Goal: Obtain resource: Download file/media

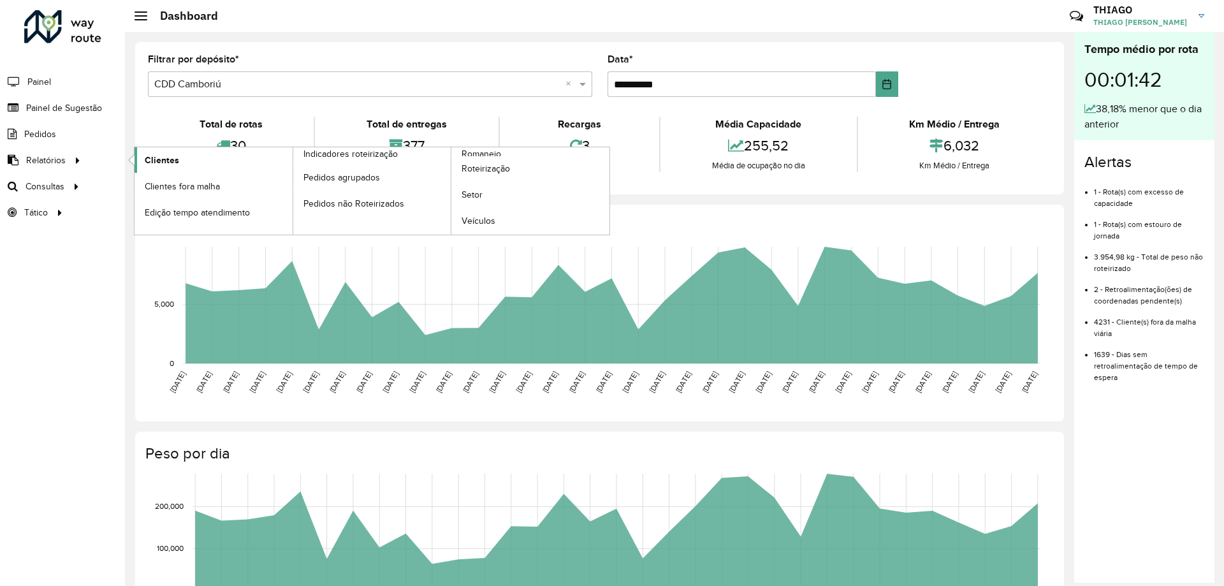
click at [164, 168] on link "Clientes" at bounding box center [213, 159] width 158 height 25
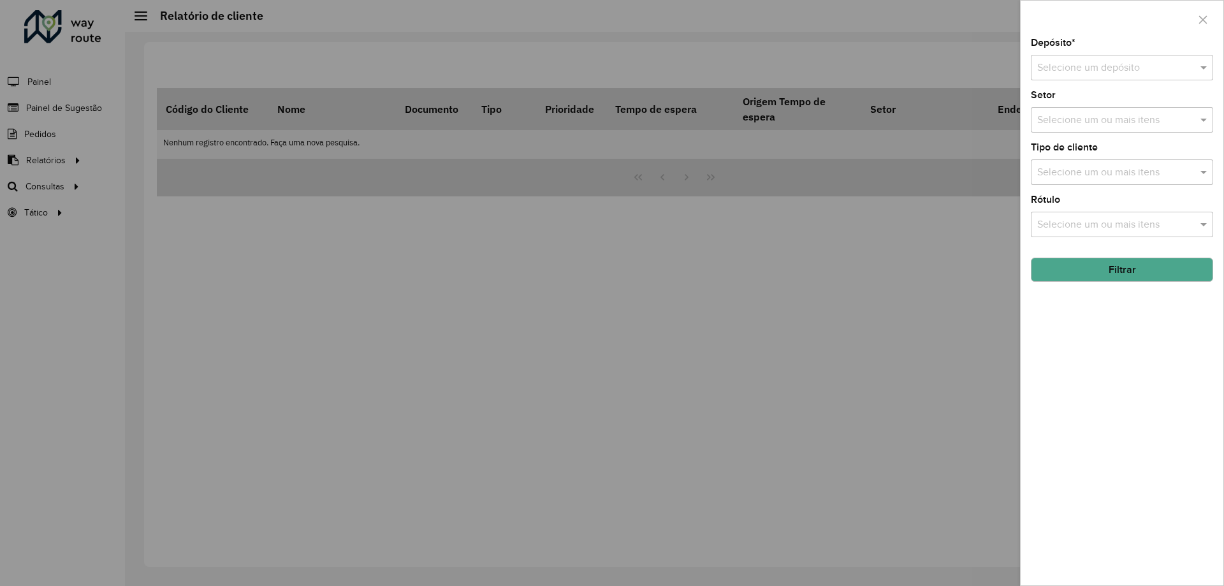
click at [1046, 49] on label "Depósito *" at bounding box center [1052, 42] width 45 height 15
click at [1051, 68] on input "text" at bounding box center [1109, 68] width 144 height 15
click at [1067, 124] on span "CDD Camboriú" at bounding box center [1069, 125] width 67 height 11
click at [1064, 274] on button "Filtrar" at bounding box center [1121, 269] width 182 height 24
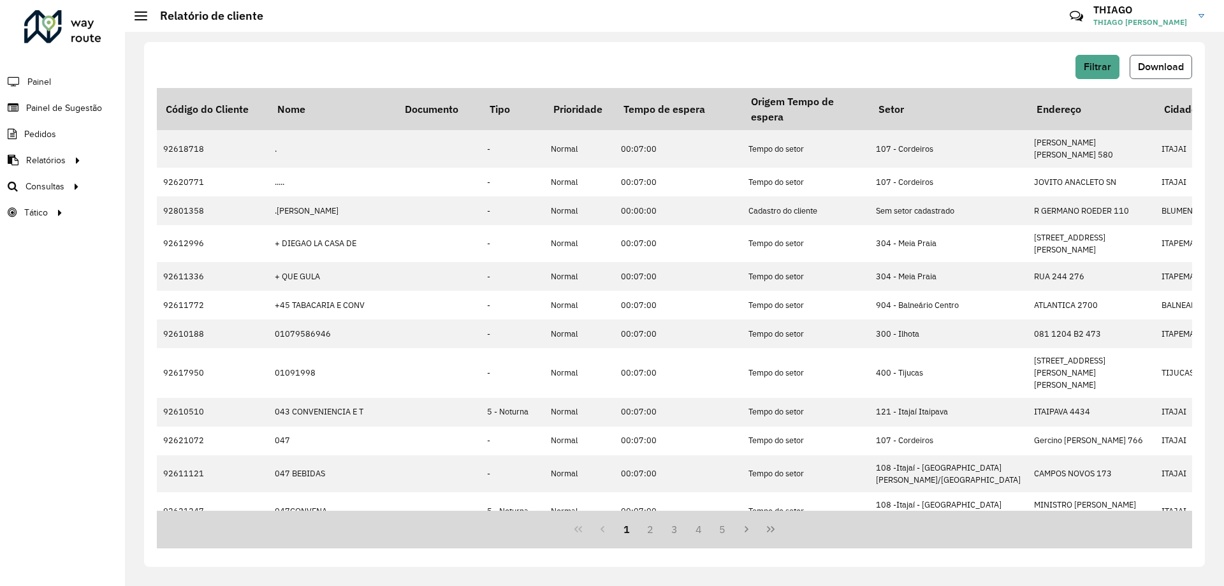
click at [1147, 76] on button "Download" at bounding box center [1160, 67] width 62 height 24
click at [1142, 65] on span "Download" at bounding box center [1161, 66] width 46 height 11
